Goal: Task Accomplishment & Management: Manage account settings

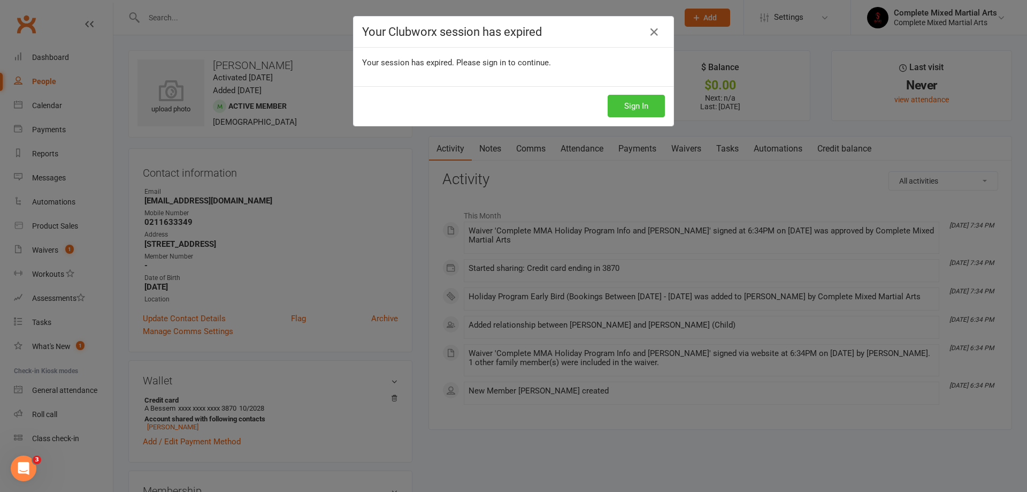
click at [642, 101] on button "Sign In" at bounding box center [636, 106] width 57 height 22
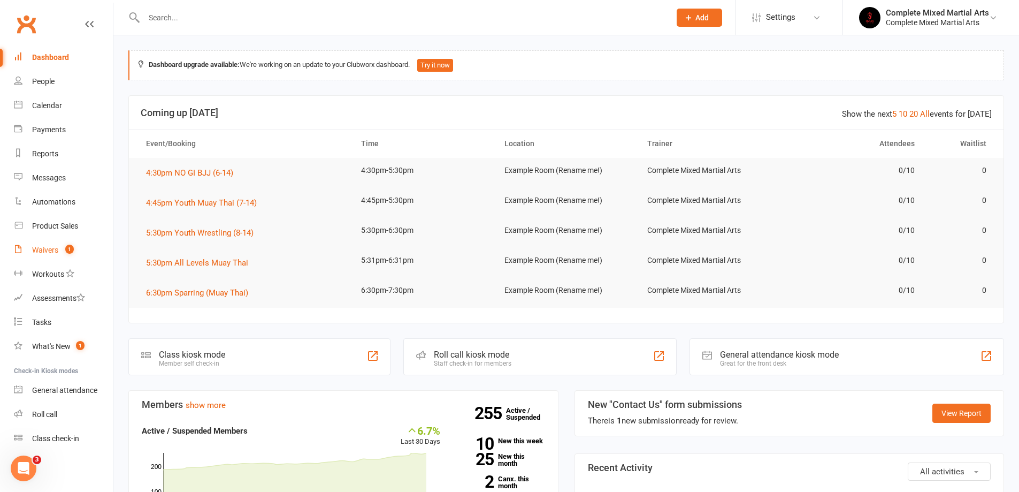
click at [62, 243] on link "Waivers 1" at bounding box center [63, 250] width 99 height 24
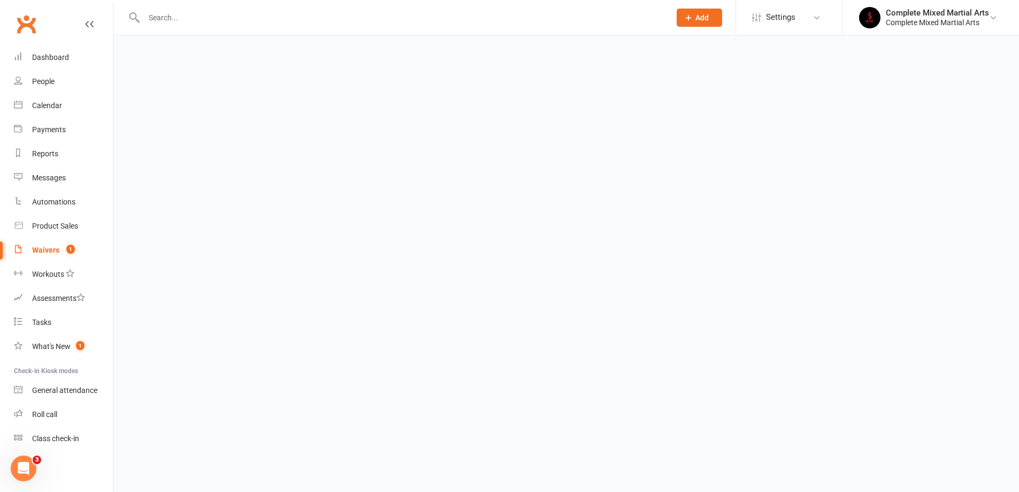
click at [62, 243] on link "Waivers 1" at bounding box center [63, 250] width 99 height 24
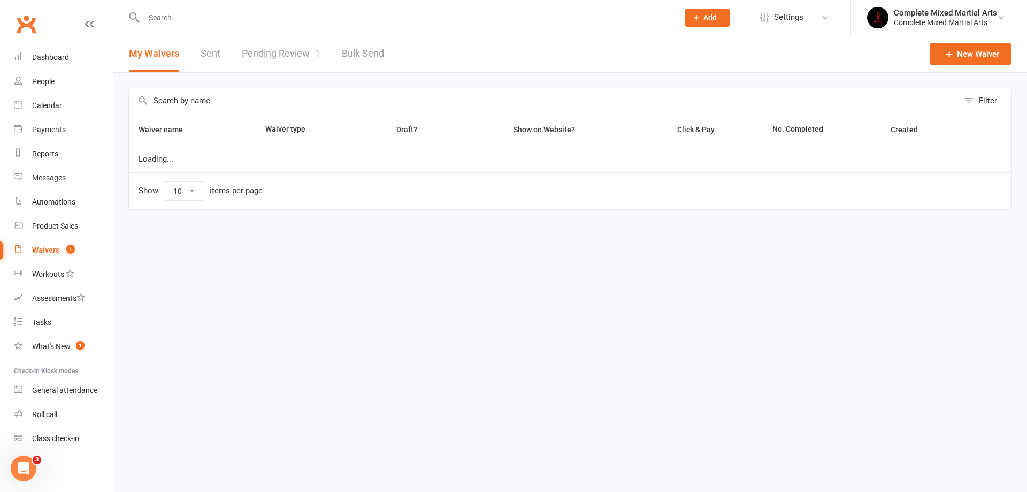
click at [254, 60] on link "Pending Review 1" at bounding box center [281, 53] width 79 height 37
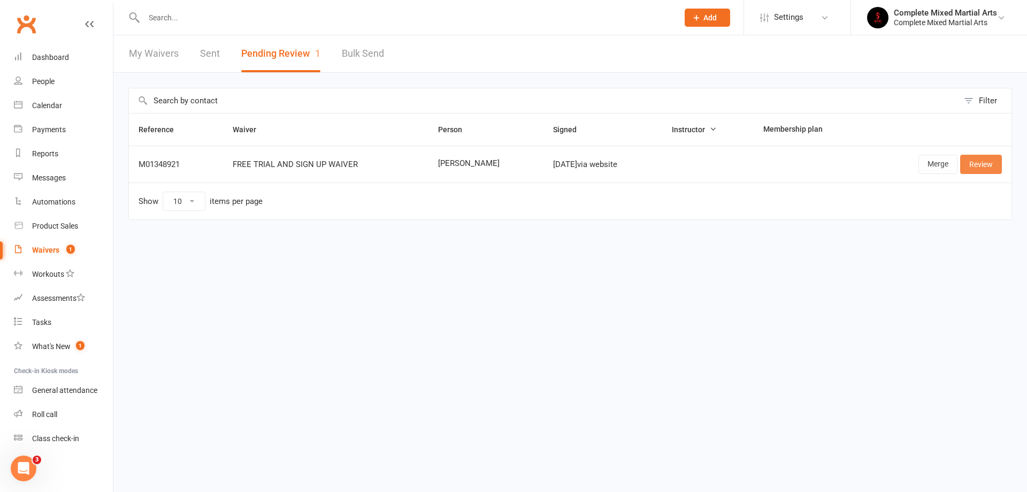
click at [975, 166] on link "Review" at bounding box center [981, 164] width 42 height 19
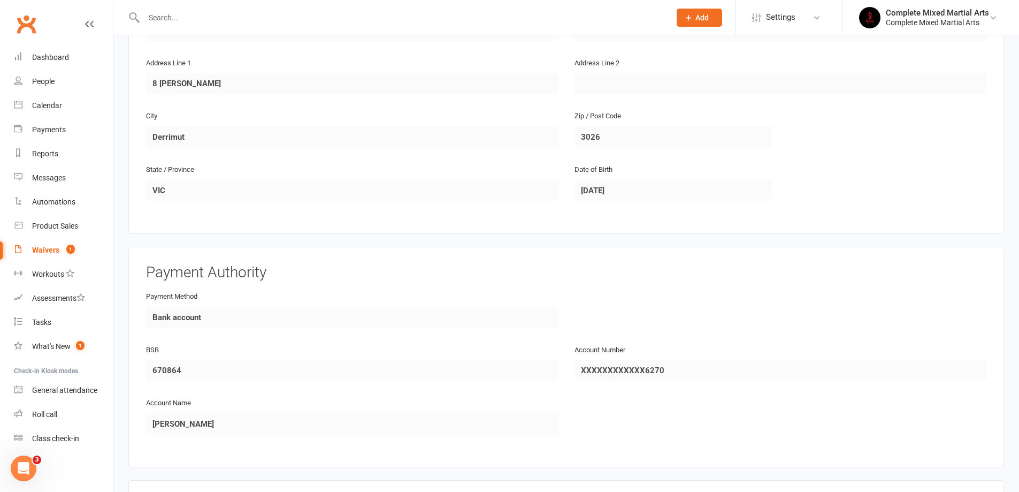
scroll to position [458, 0]
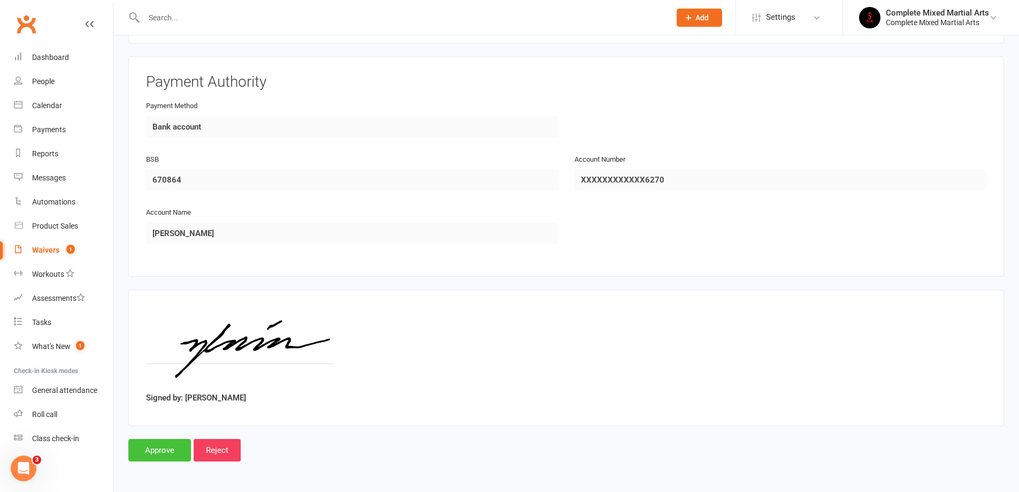
click at [151, 450] on input "Approve" at bounding box center [159, 450] width 63 height 22
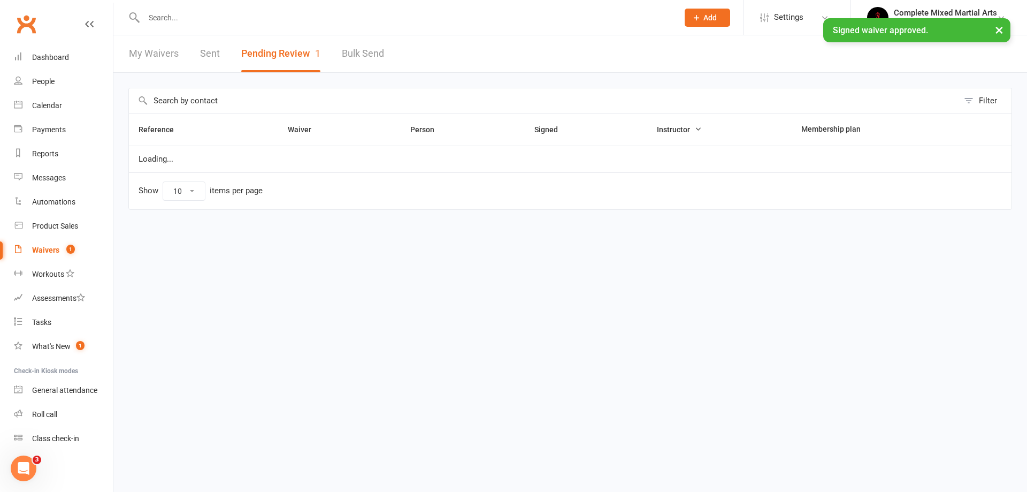
click at [297, 17] on input "text" at bounding box center [406, 17] width 530 height 15
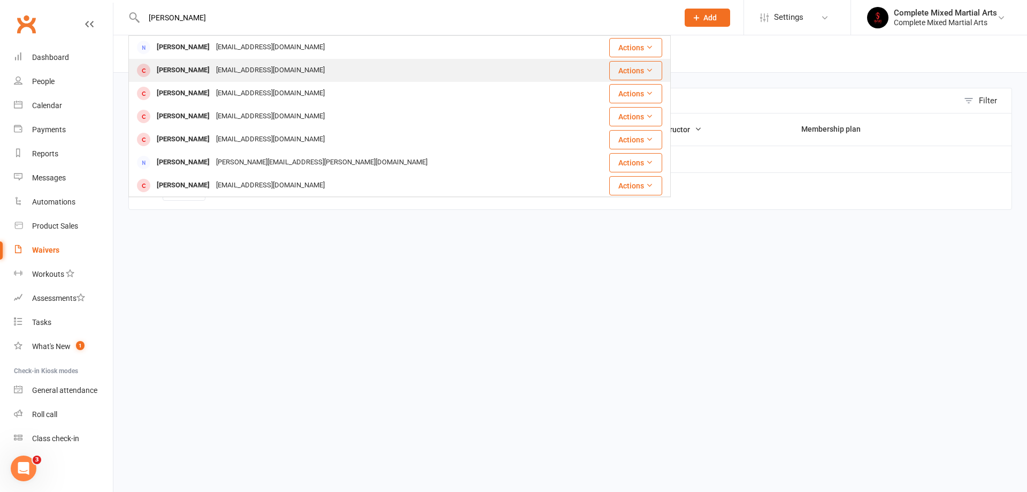
type input "monica"
click at [284, 63] on div "monicapham000@gmail.com" at bounding box center [270, 71] width 115 height 16
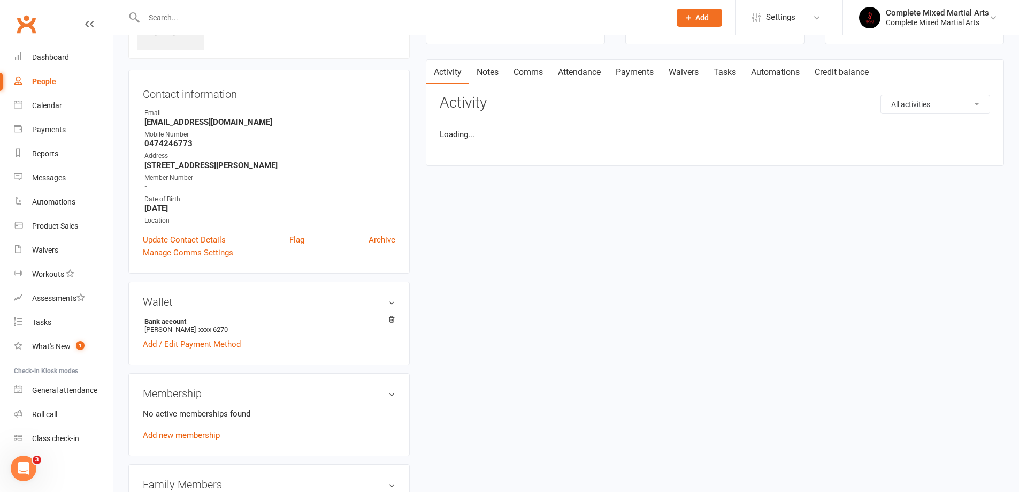
scroll to position [214, 0]
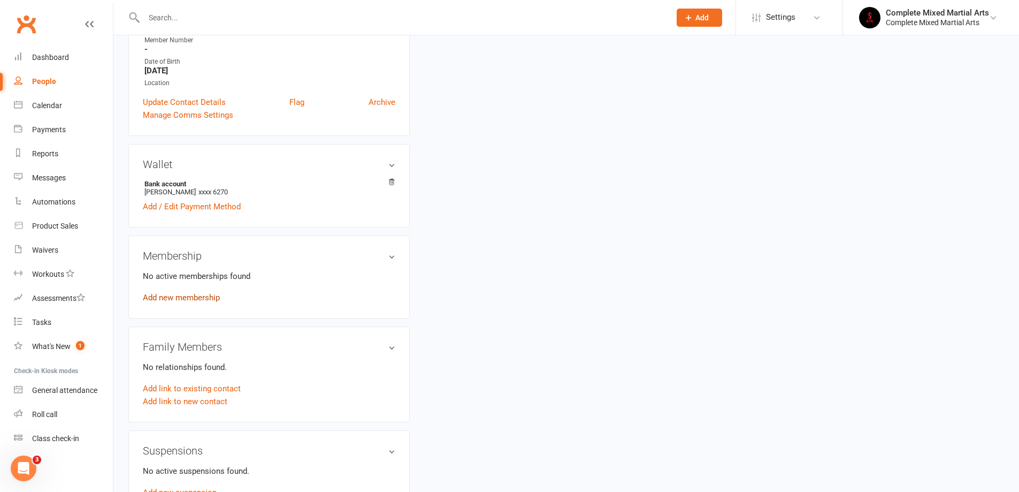
click at [193, 299] on link "Add new membership" at bounding box center [181, 298] width 77 height 10
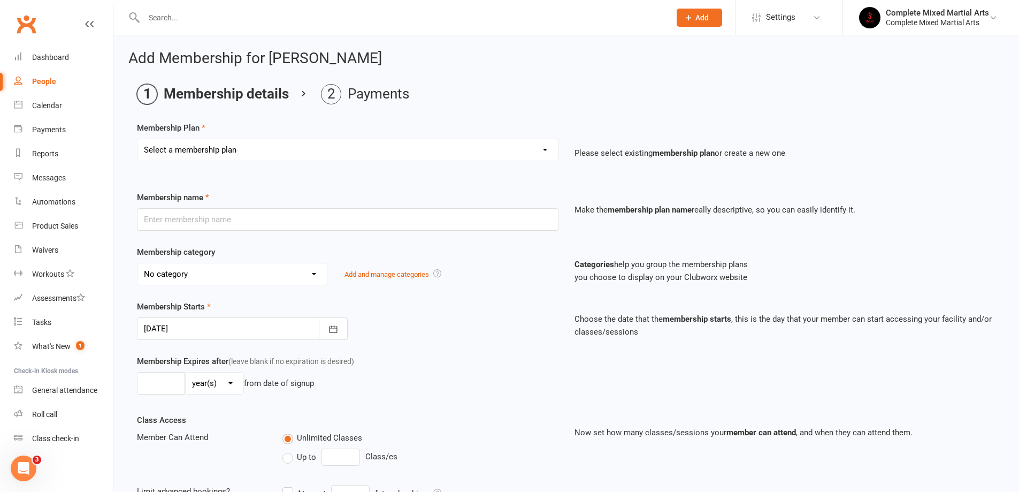
click at [90, 25] on icon at bounding box center [89, 24] width 9 height 9
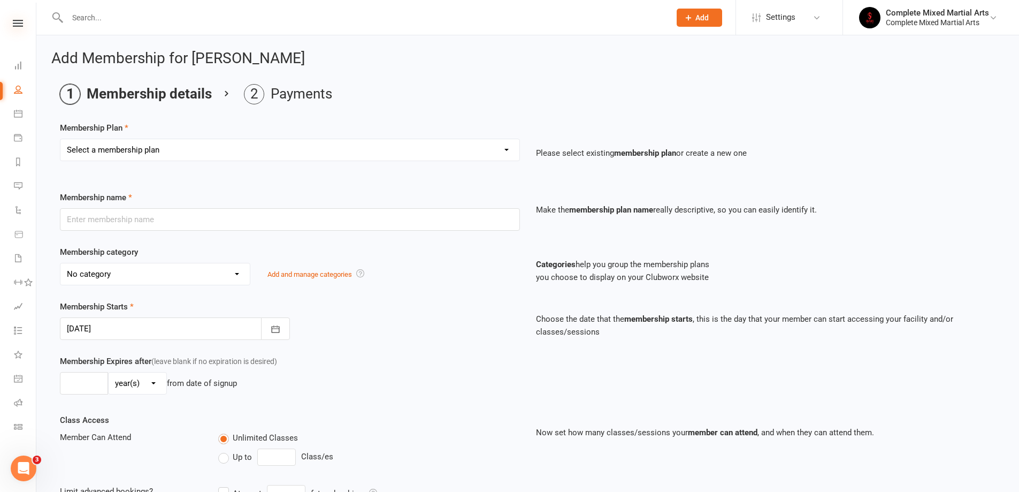
click at [20, 20] on icon at bounding box center [18, 23] width 10 height 7
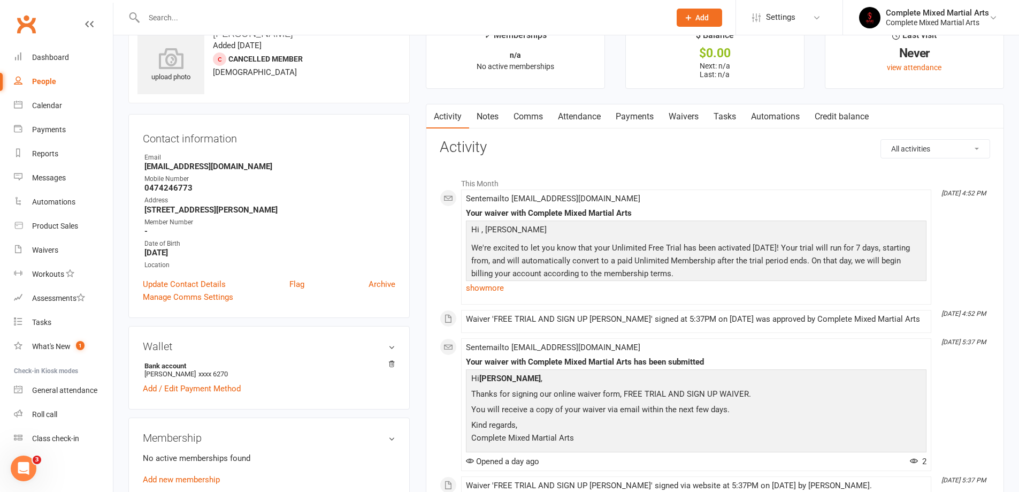
scroll to position [161, 0]
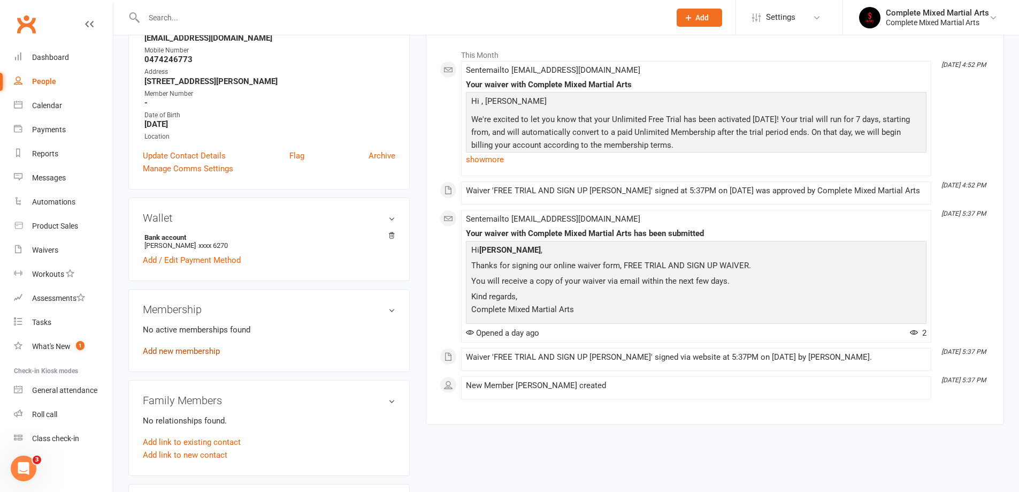
click at [202, 349] on link "Add new membership" at bounding box center [181, 351] width 77 height 10
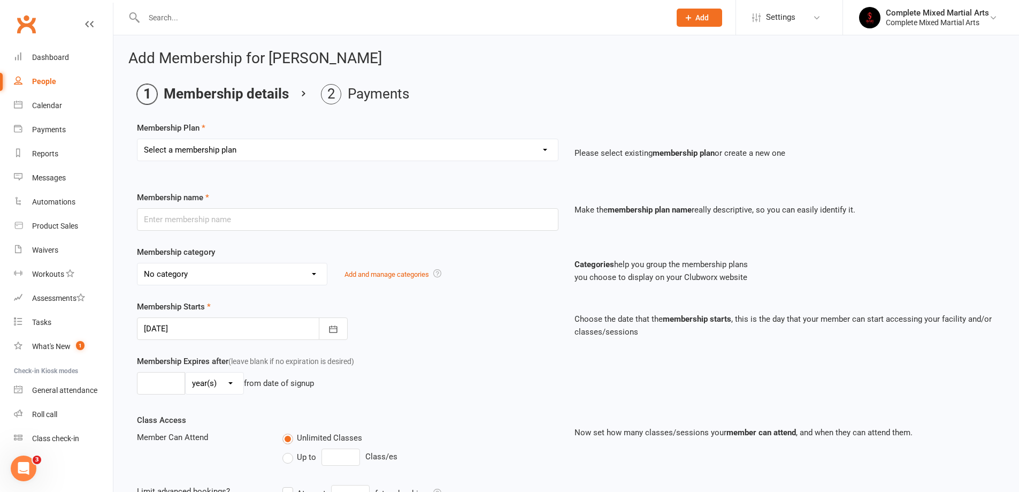
click at [223, 156] on select "Select a membership plan Create new Membership Plan Adults_01_$40 Adults_02_$70…" at bounding box center [347, 149] width 421 height 21
select select "5"
click at [137, 139] on select "Select a membership plan Create new Membership Plan Adults_01_$40 Adults_02_$70…" at bounding box center [347, 149] width 421 height 21
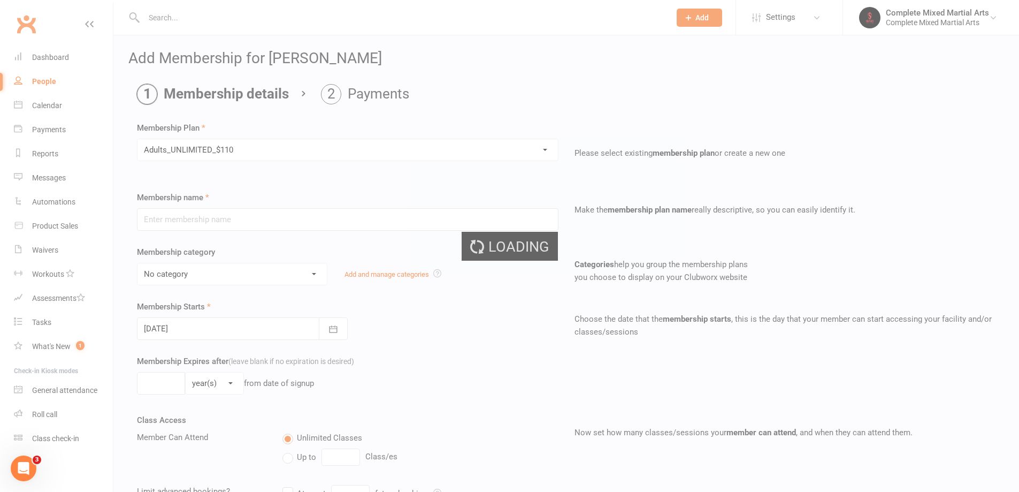
type input "Adults_UNLIMITED_$110"
select select "10"
type input "0"
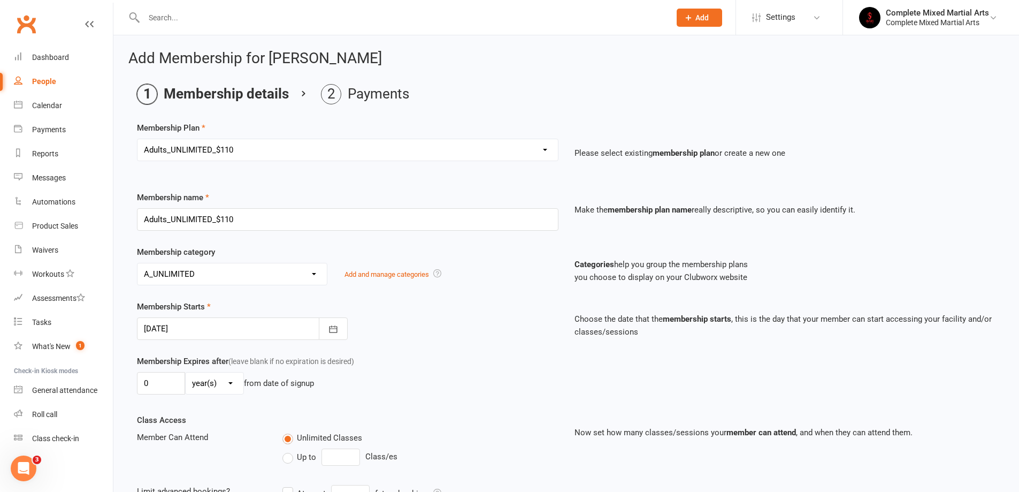
click at [204, 334] on div at bounding box center [242, 328] width 211 height 22
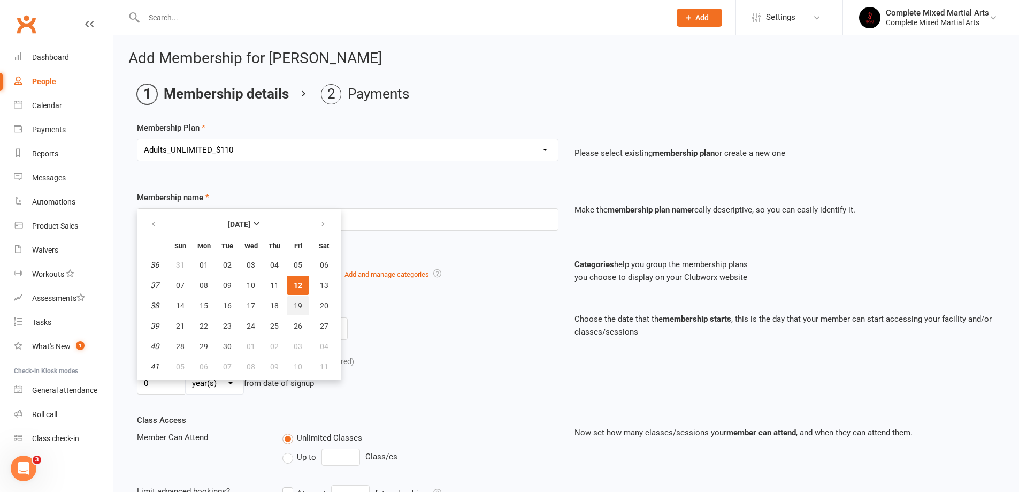
click at [295, 302] on span "19" at bounding box center [298, 305] width 9 height 9
type input "19 Sep 2025"
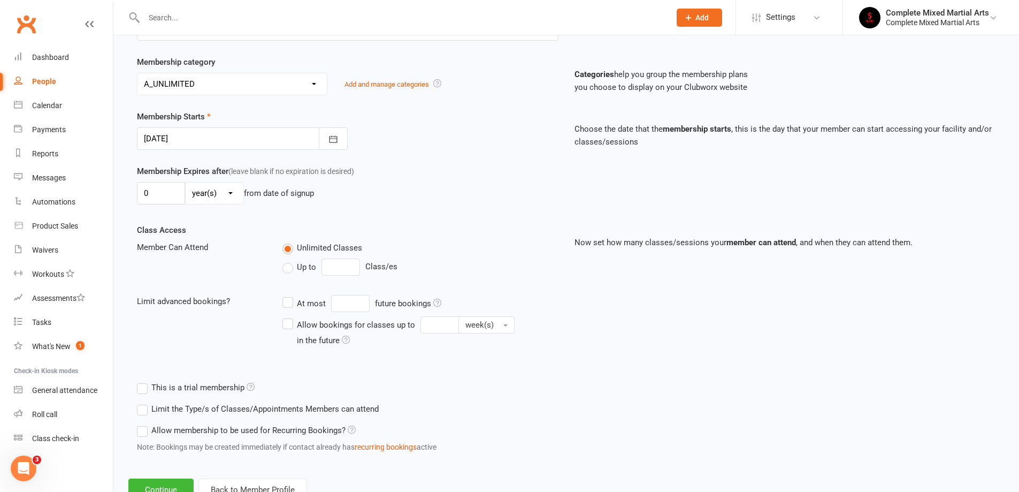
scroll to position [230, 0]
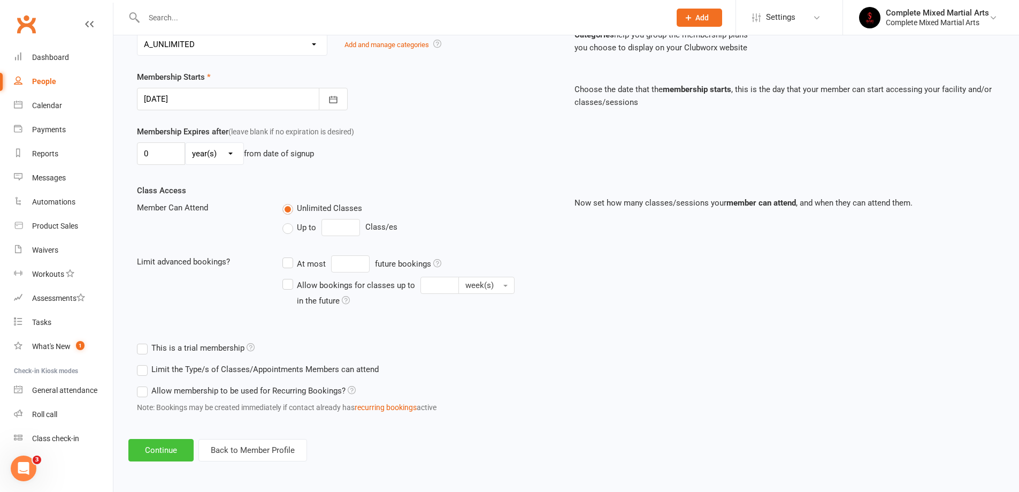
click at [157, 447] on button "Continue" at bounding box center [160, 450] width 65 height 22
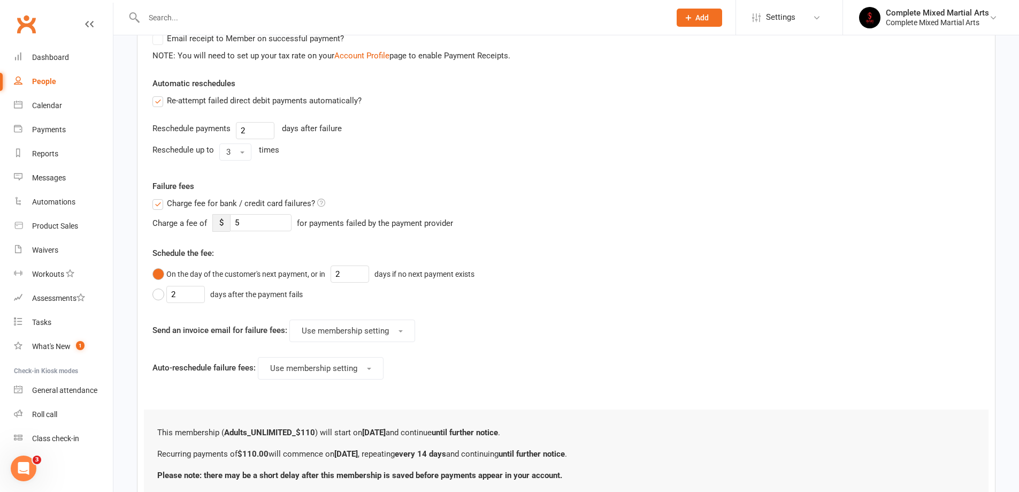
scroll to position [428, 0]
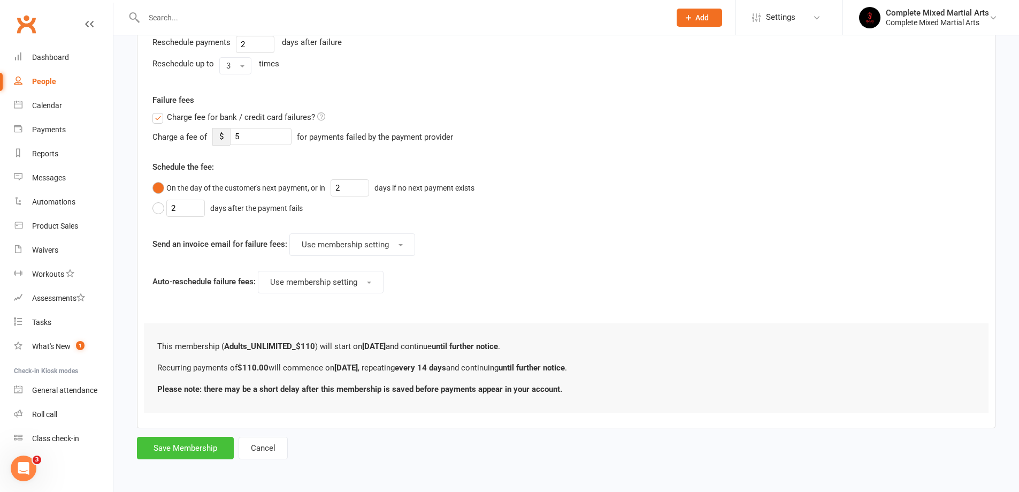
click at [188, 446] on button "Save Membership" at bounding box center [185, 448] width 97 height 22
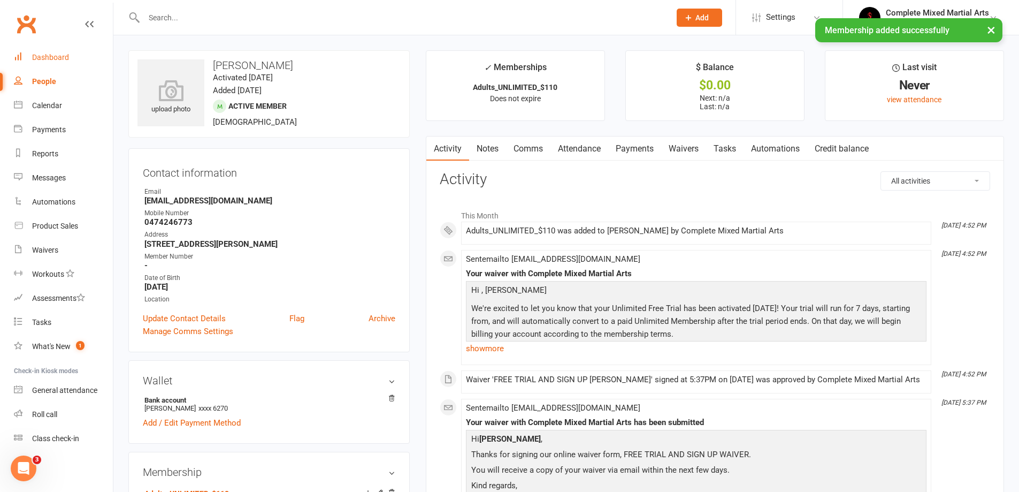
click at [59, 65] on link "Dashboard" at bounding box center [63, 57] width 99 height 24
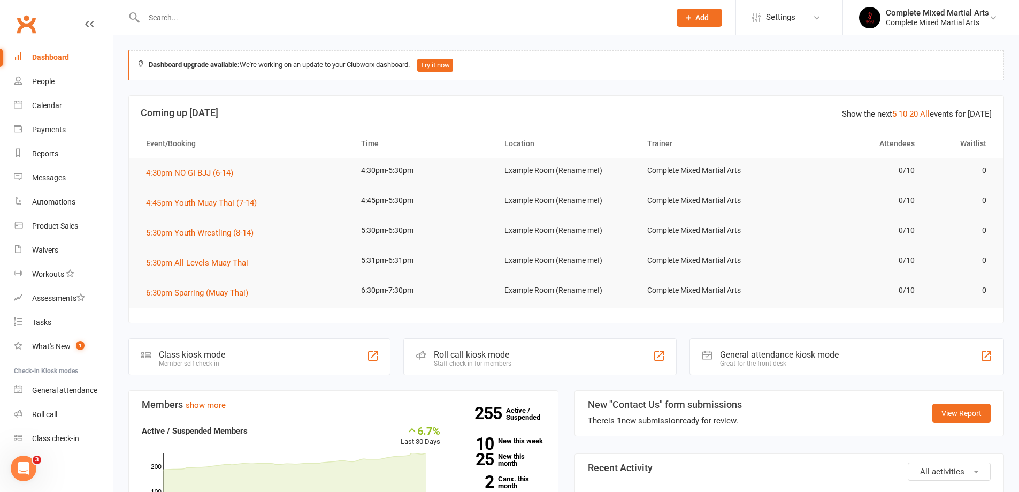
click at [54, 63] on link "Dashboard" at bounding box center [63, 57] width 99 height 24
click at [60, 255] on link "Waivers" at bounding box center [63, 250] width 99 height 24
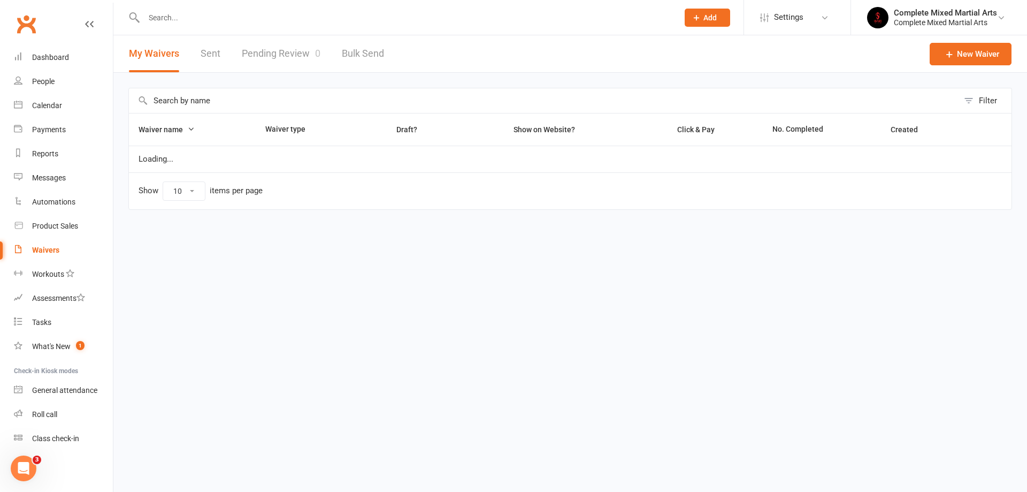
click at [286, 56] on link "Pending Review 0" at bounding box center [281, 53] width 79 height 37
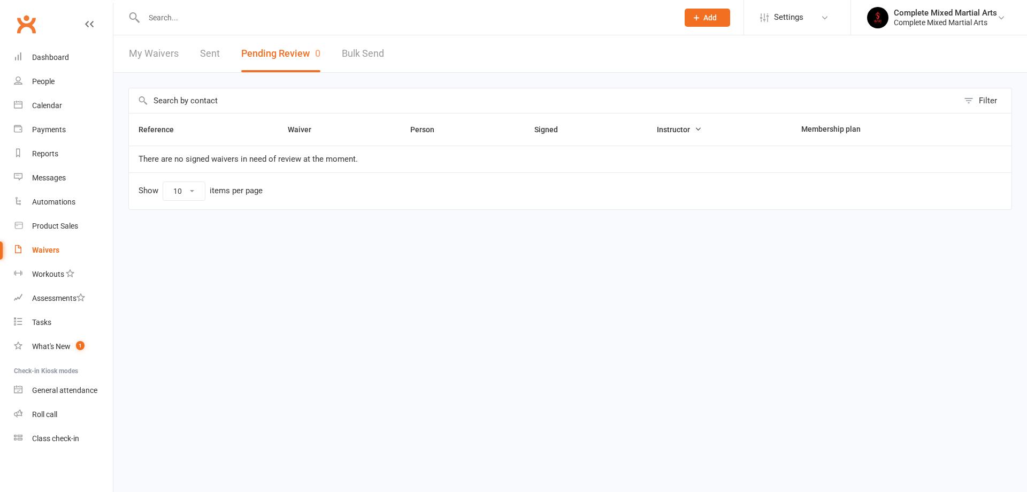
click at [241, 35] on button "Pending Review 0" at bounding box center [280, 53] width 79 height 37
click at [236, 19] on input "text" at bounding box center [406, 17] width 530 height 15
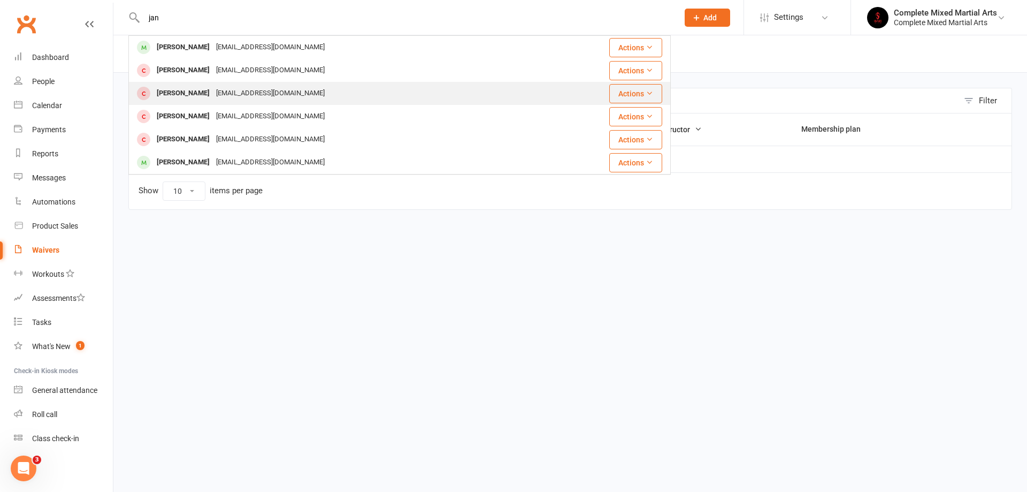
type input "jan"
click at [185, 94] on div "Jana Jacob" at bounding box center [183, 94] width 59 height 16
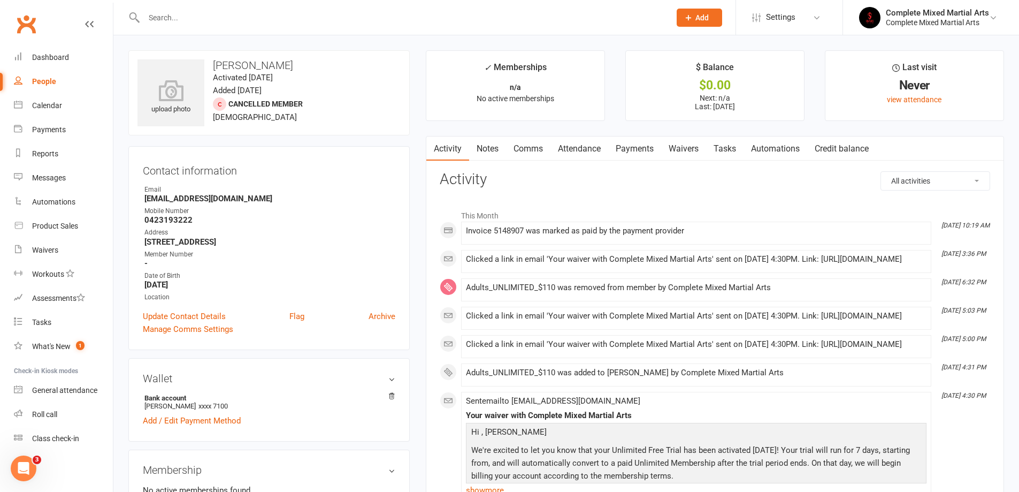
click at [630, 143] on link "Payments" at bounding box center [634, 148] width 53 height 25
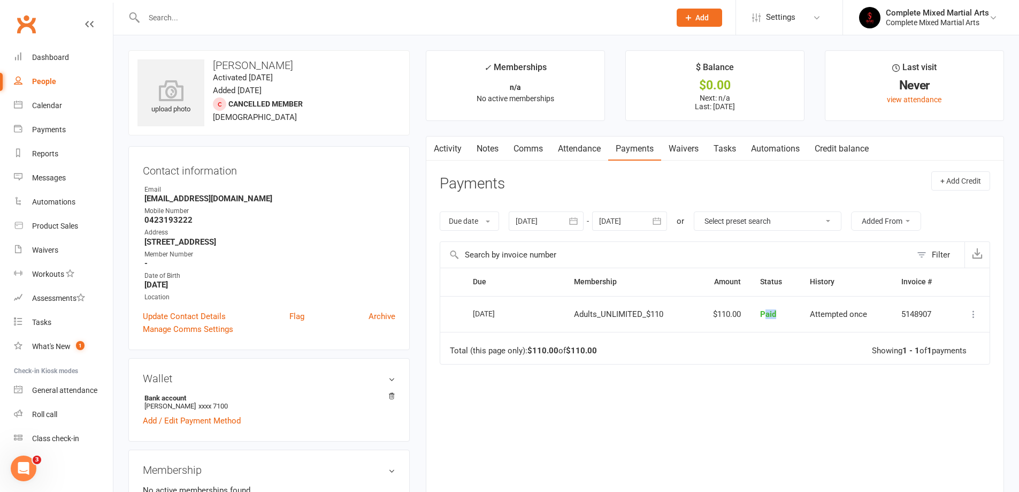
drag, startPoint x: 780, startPoint y: 311, endPoint x: 751, endPoint y: 319, distance: 29.8
click at [766, 316] on td "Paid" at bounding box center [775, 314] width 49 height 36
click at [749, 322] on td "$110.00" at bounding box center [722, 314] width 56 height 36
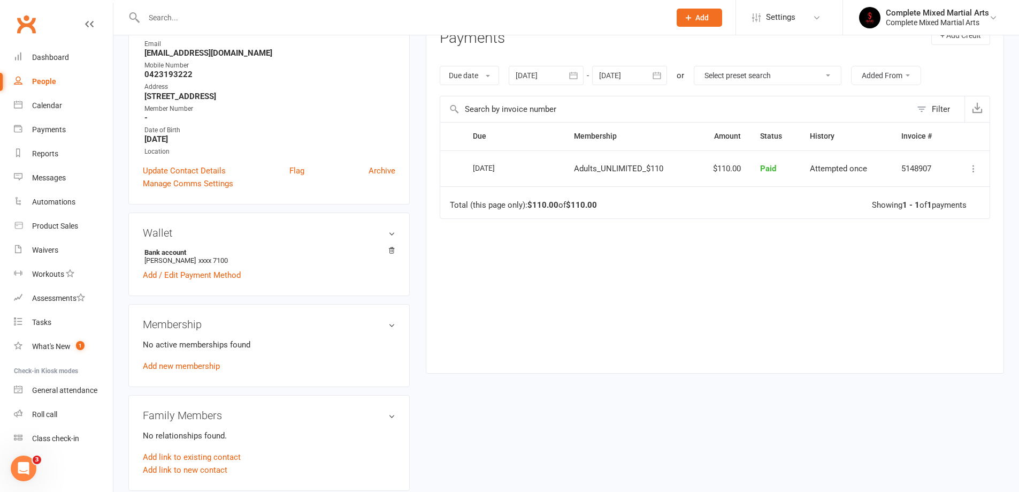
scroll to position [161, 0]
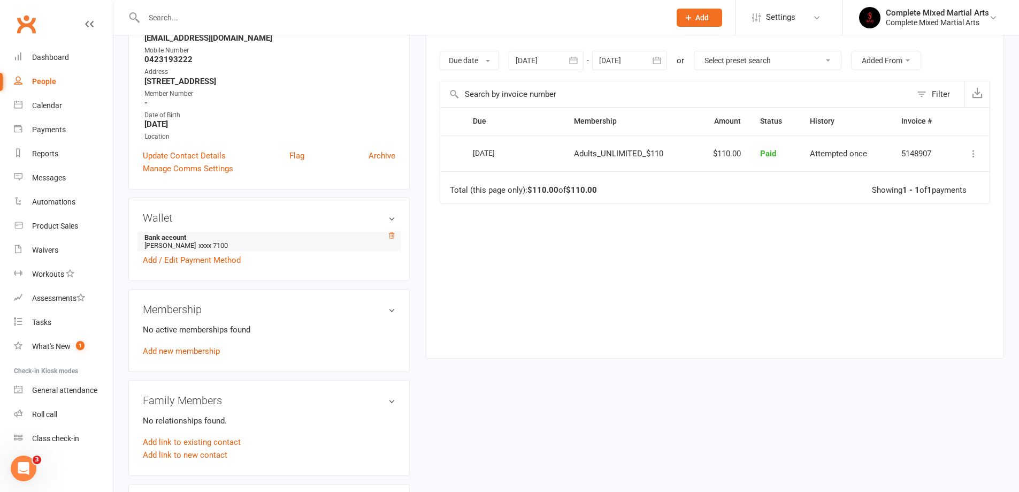
click at [393, 232] on icon at bounding box center [391, 235] width 7 height 7
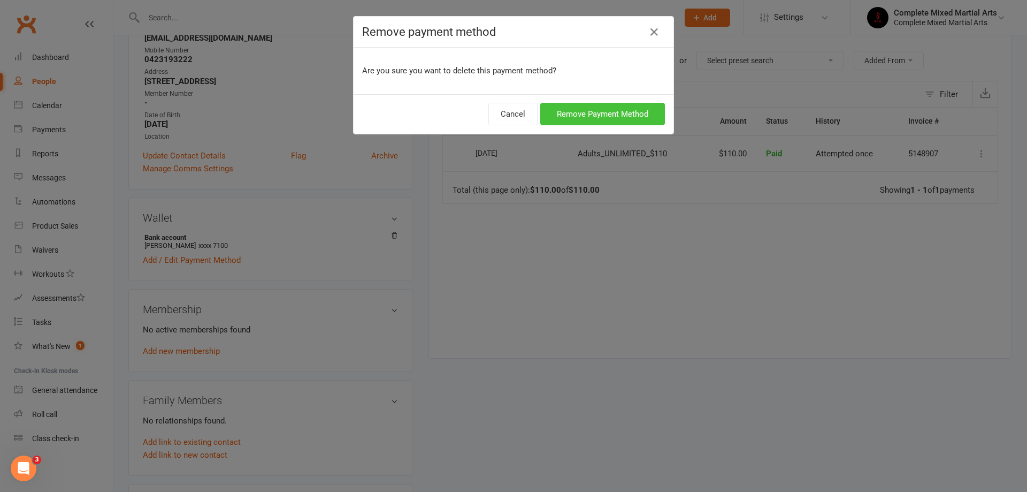
click at [562, 116] on button "Remove Payment Method" at bounding box center [602, 114] width 125 height 22
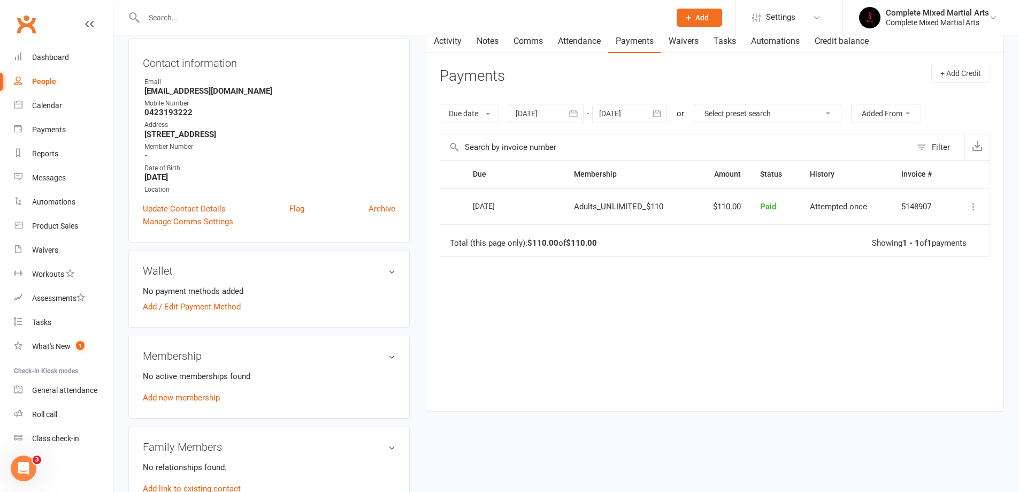
scroll to position [0, 0]
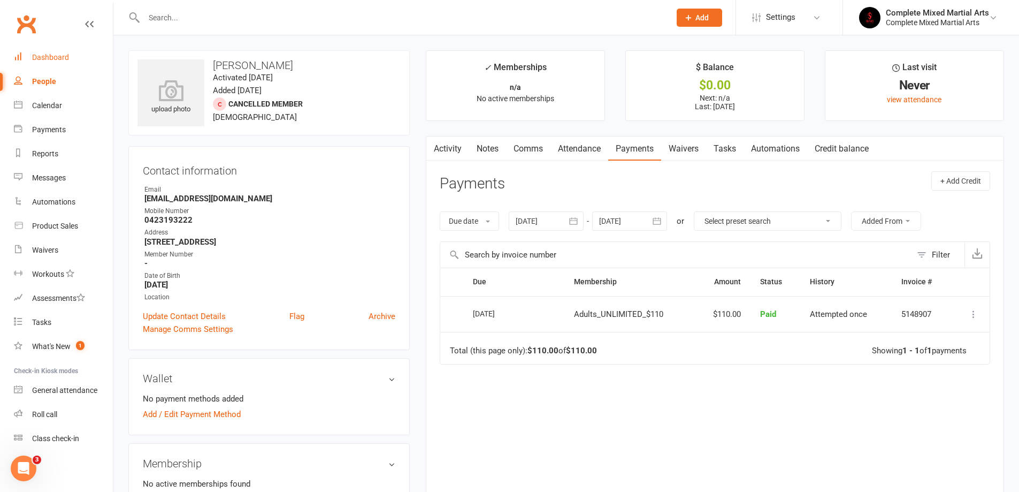
click at [35, 52] on link "Dashboard" at bounding box center [63, 57] width 99 height 24
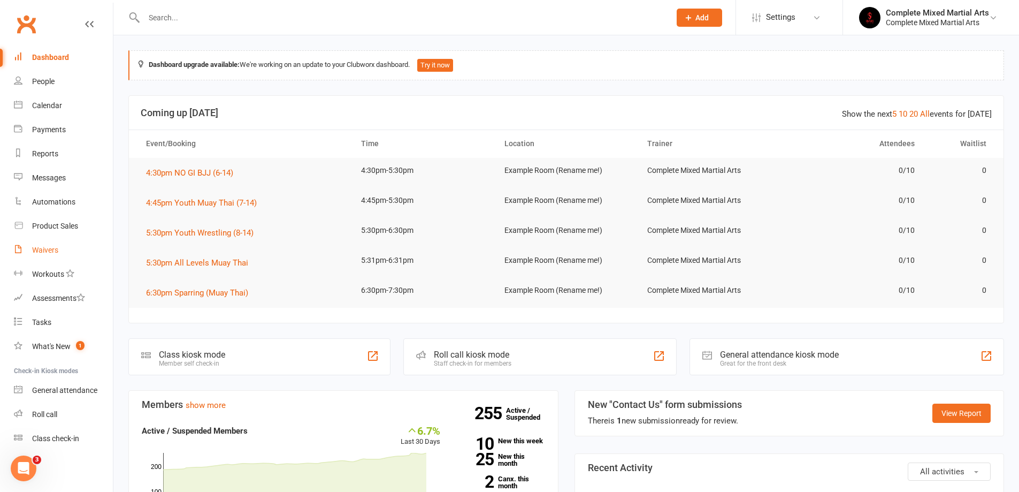
click at [86, 247] on link "Waivers" at bounding box center [63, 250] width 99 height 24
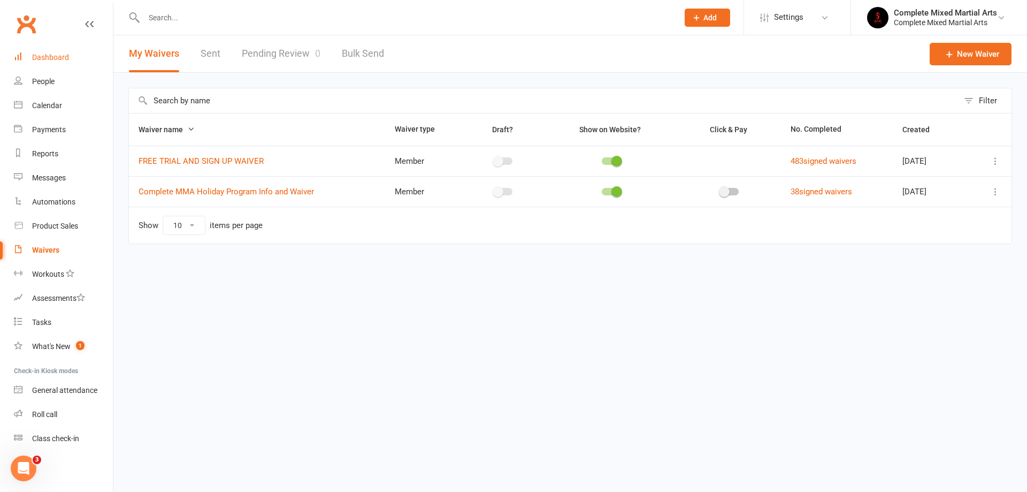
click at [65, 67] on link "Dashboard" at bounding box center [63, 57] width 99 height 24
